Goal: Task Accomplishment & Management: Use online tool/utility

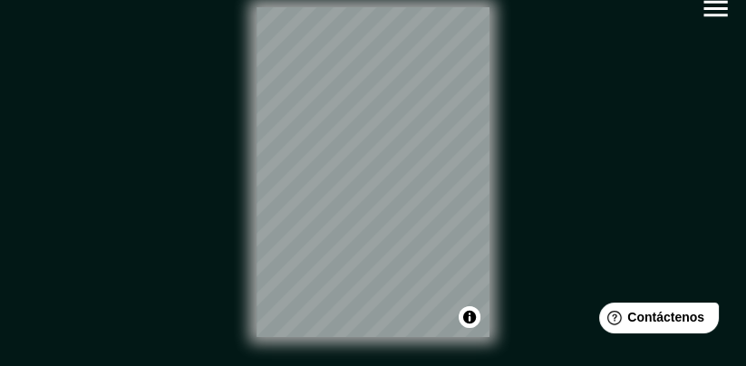
click at [714, 18] on icon "button" at bounding box center [716, 9] width 32 height 32
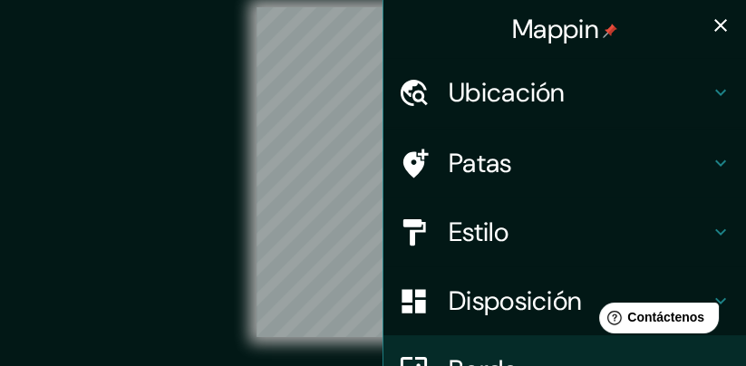
click at [509, 245] on font "Estilo" at bounding box center [479, 232] width 60 height 34
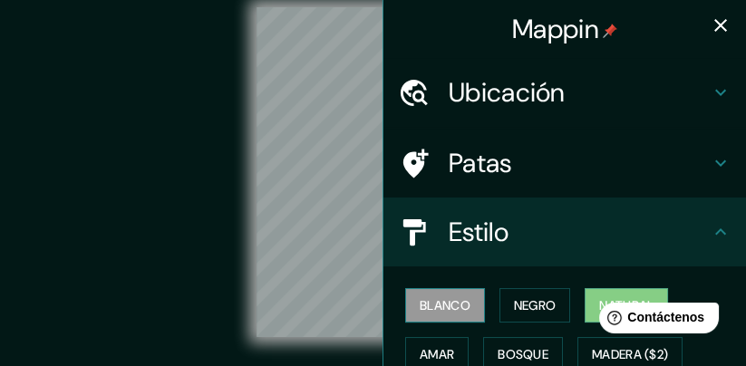
click at [443, 305] on font "Blanco" at bounding box center [445, 305] width 51 height 16
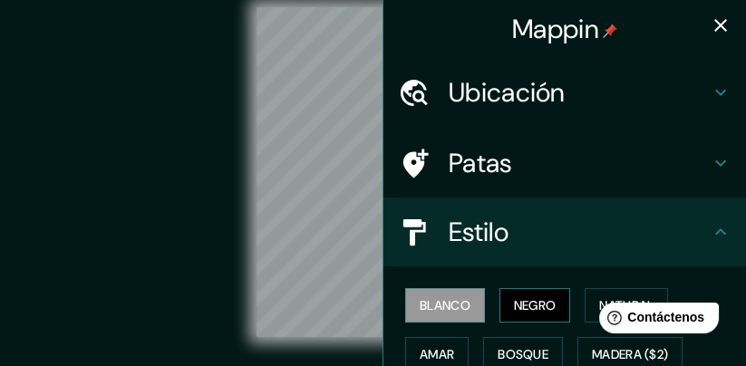
click at [530, 301] on font "Negro" at bounding box center [535, 305] width 43 height 16
click at [637, 296] on html "Help Contáctenos" at bounding box center [655, 314] width 141 height 38
click at [639, 299] on html "Help Contáctenos" at bounding box center [655, 314] width 141 height 38
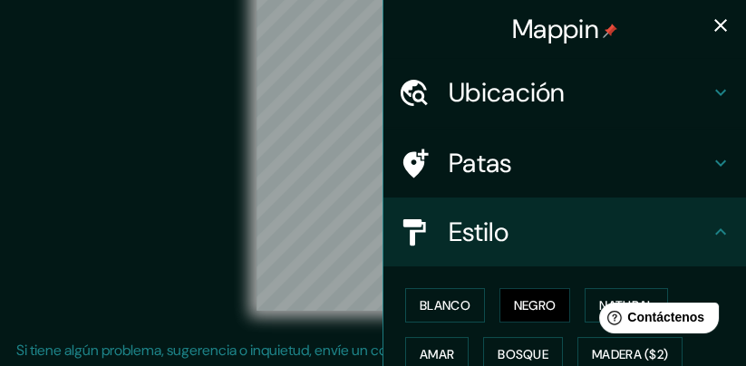
scroll to position [47, 0]
click at [596, 303] on html "Help Contáctenos" at bounding box center [655, 314] width 141 height 38
click at [537, 304] on font "Negro" at bounding box center [535, 305] width 43 height 16
click at [601, 297] on html "Help Contáctenos" at bounding box center [655, 314] width 141 height 38
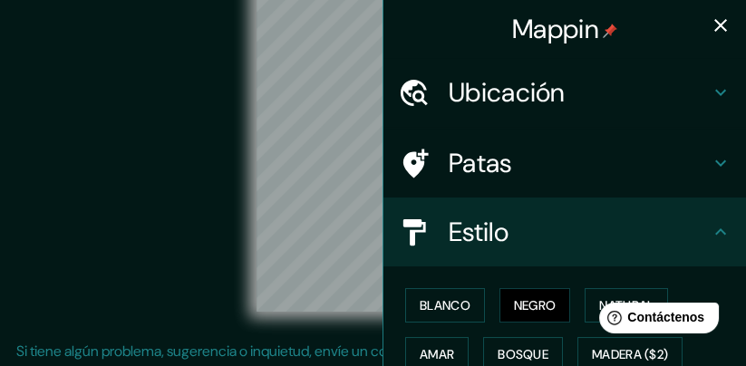
click at [598, 298] on html "Help Contáctenos" at bounding box center [655, 314] width 141 height 38
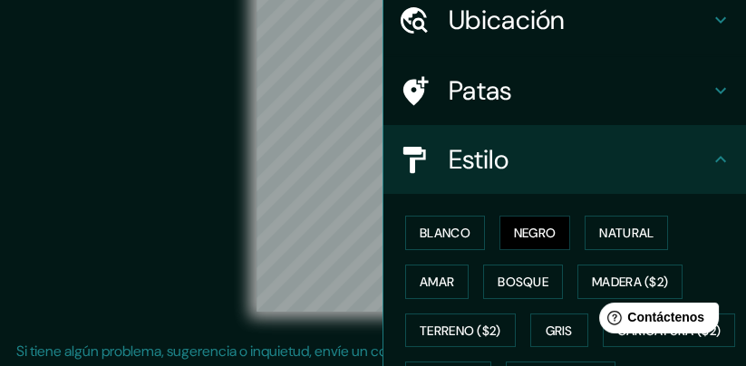
scroll to position [102, 0]
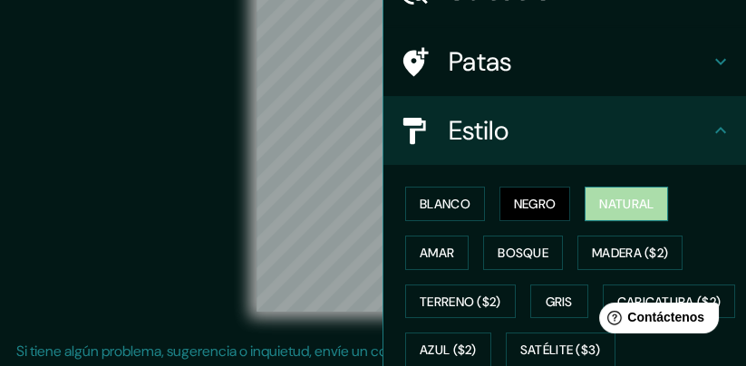
click at [625, 205] on font "Natural" at bounding box center [626, 204] width 54 height 16
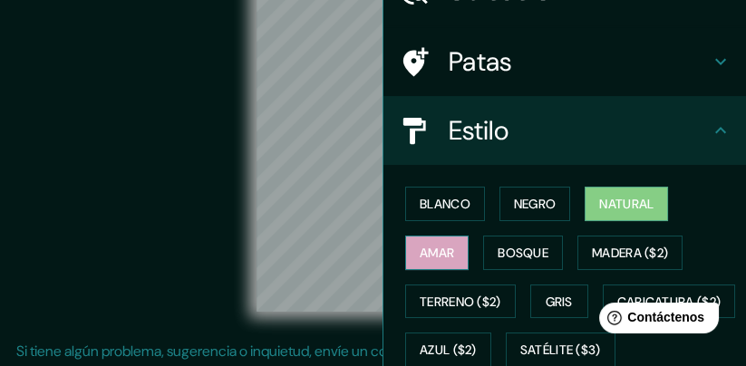
click at [443, 254] on font "Amar" at bounding box center [437, 253] width 34 height 16
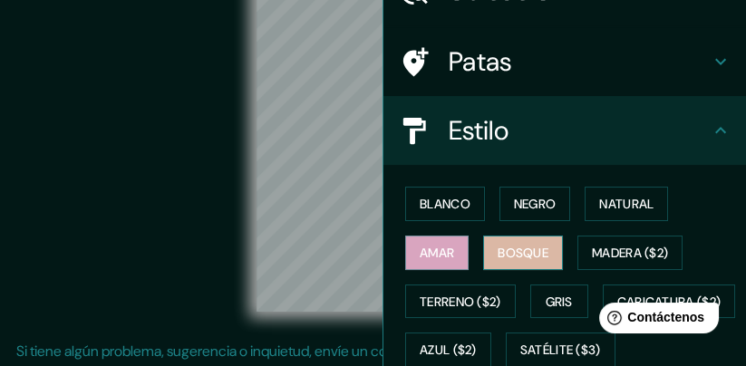
click at [530, 248] on font "Bosque" at bounding box center [523, 253] width 51 height 16
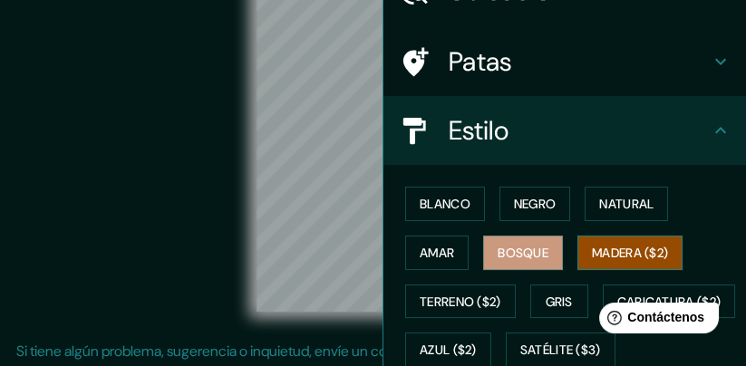
click at [612, 248] on font "Madera ($2)" at bounding box center [630, 253] width 76 height 16
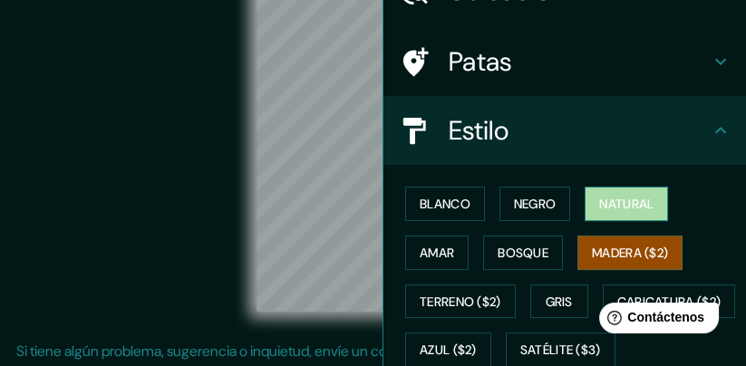
click at [622, 213] on font "Natural" at bounding box center [626, 204] width 54 height 24
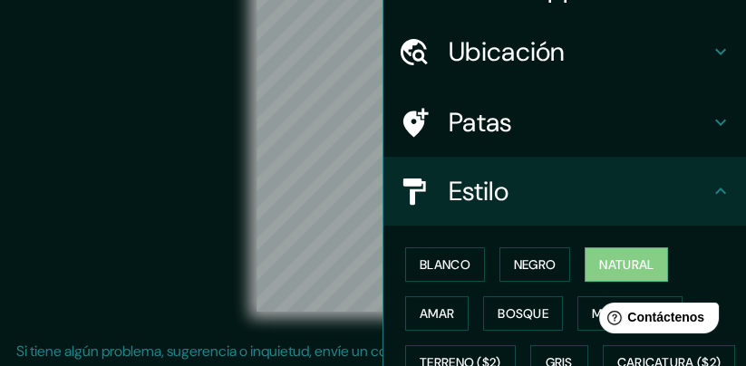
scroll to position [0, 0]
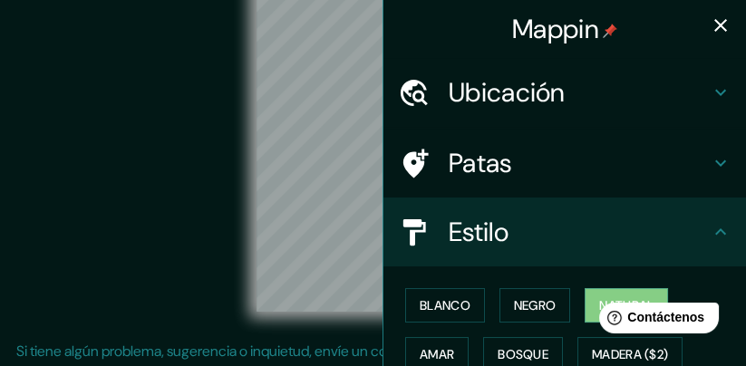
click at [721, 29] on icon "button" at bounding box center [721, 26] width 22 height 22
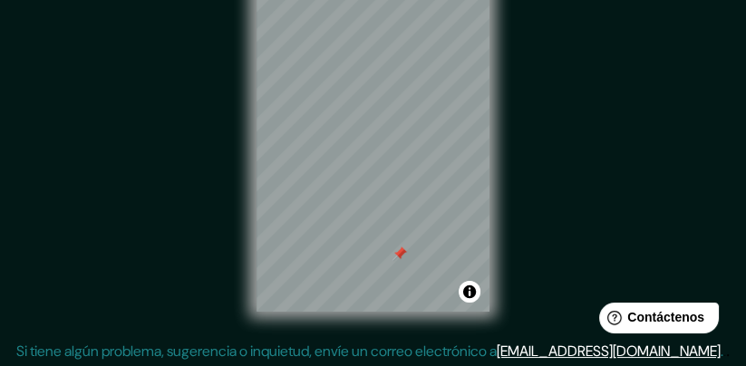
click at [396, 254] on div at bounding box center [399, 254] width 15 height 15
